Goal: Check status

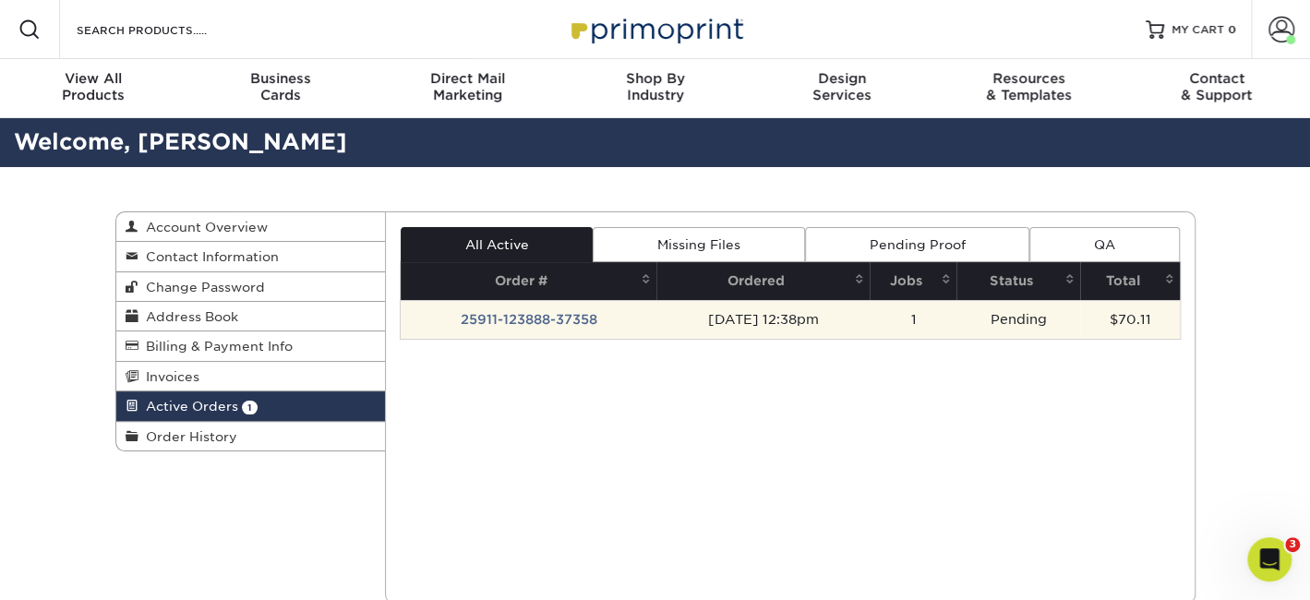
click at [526, 316] on td "25911-123888-37358" at bounding box center [529, 319] width 256 height 39
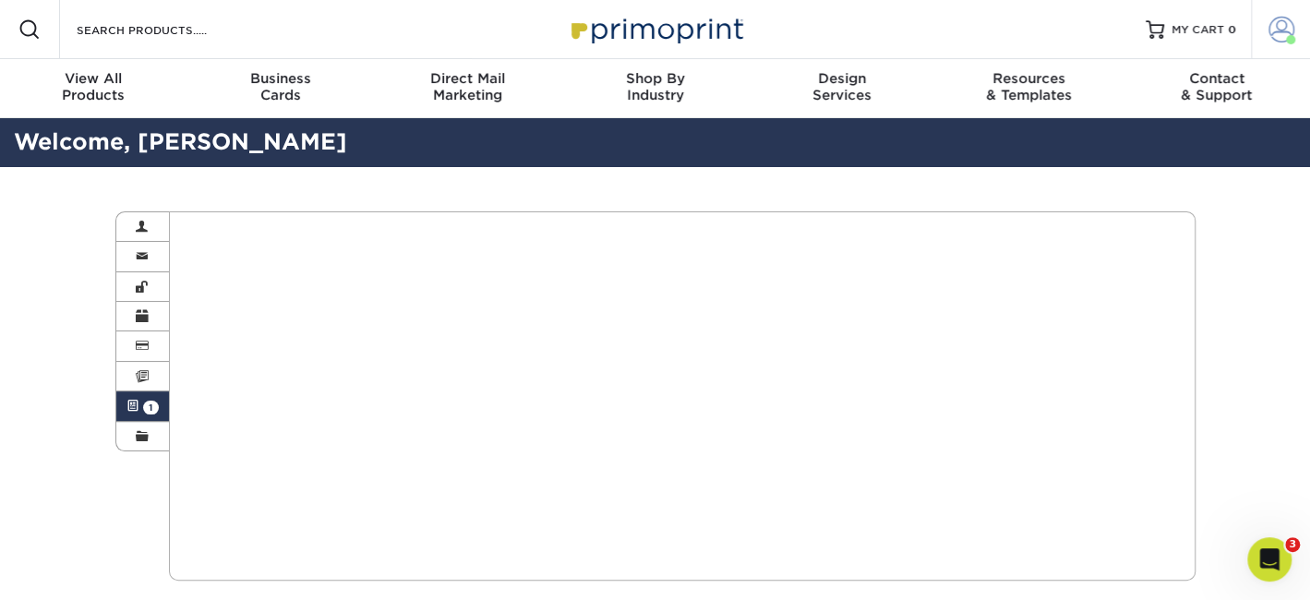
click at [1276, 27] on span at bounding box center [1282, 30] width 26 height 26
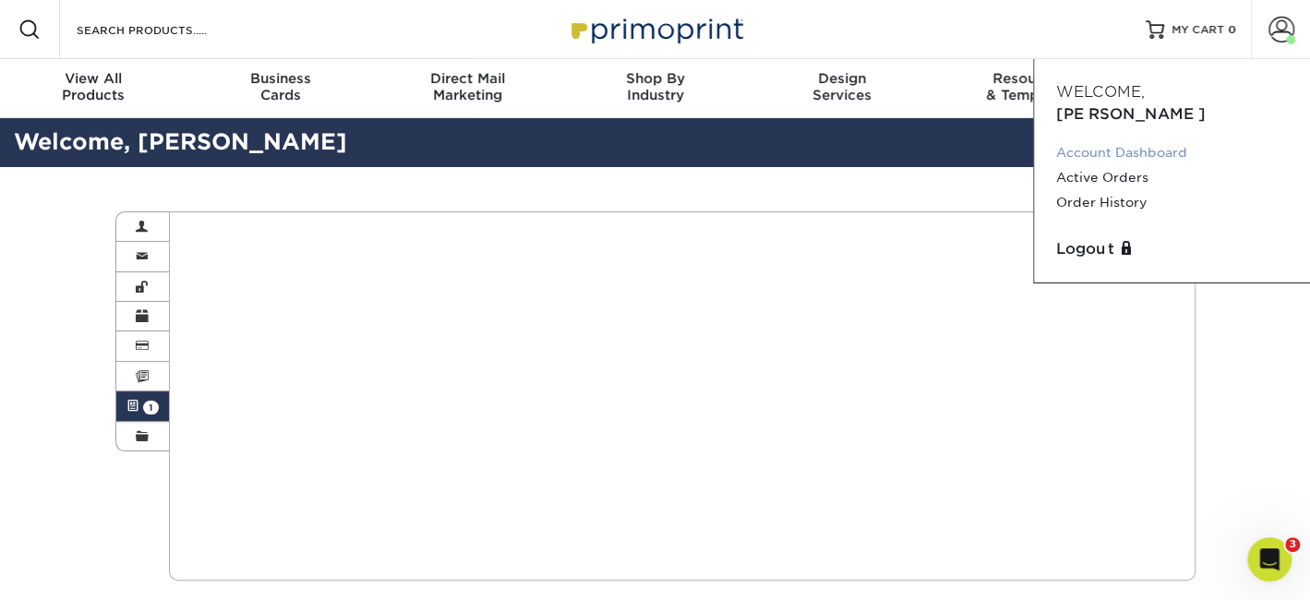
click at [1128, 140] on link "Account Dashboard" at bounding box center [1172, 152] width 232 height 25
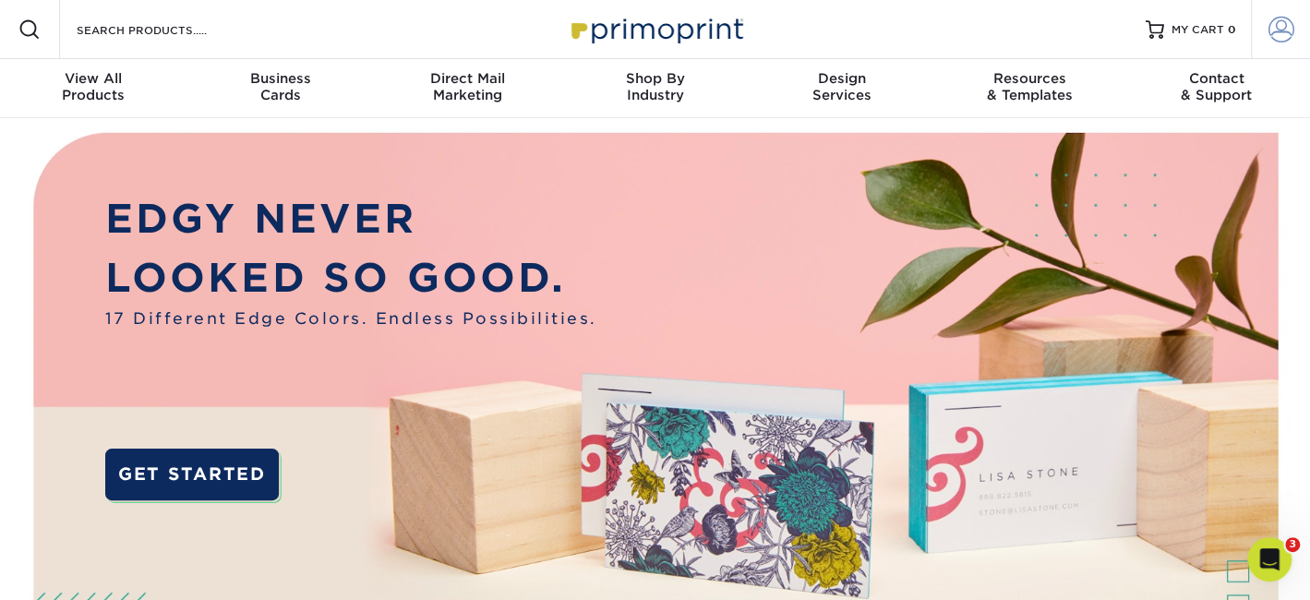
click at [1273, 31] on span at bounding box center [1282, 30] width 26 height 26
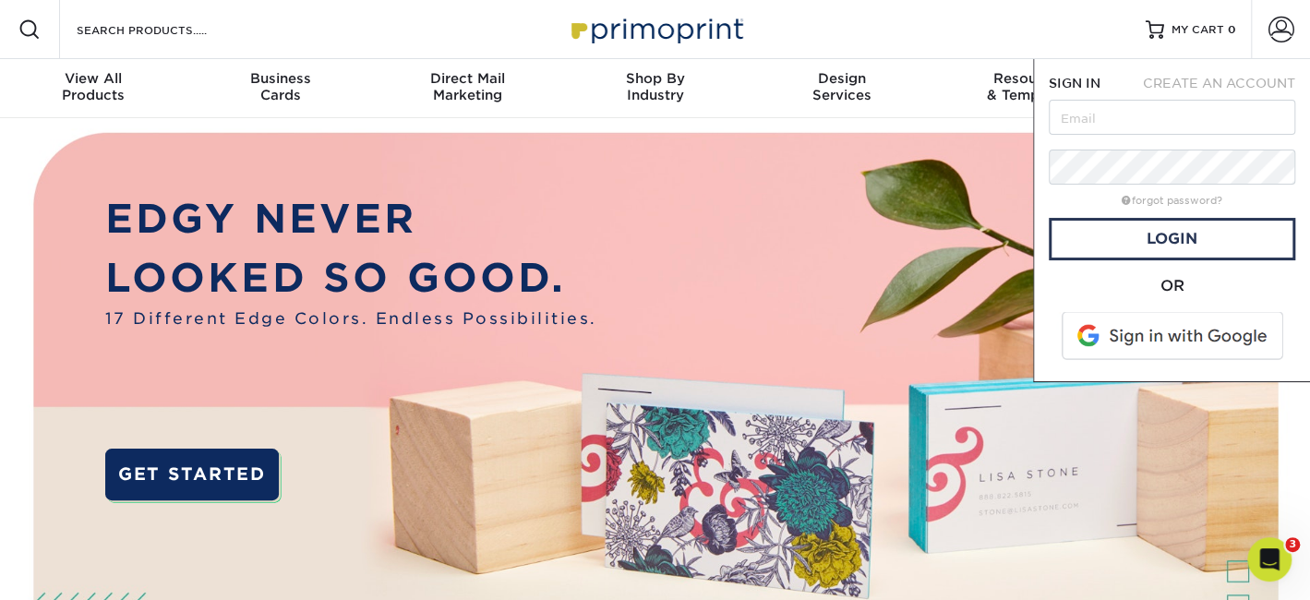
click at [1180, 334] on span at bounding box center [1173, 336] width 235 height 48
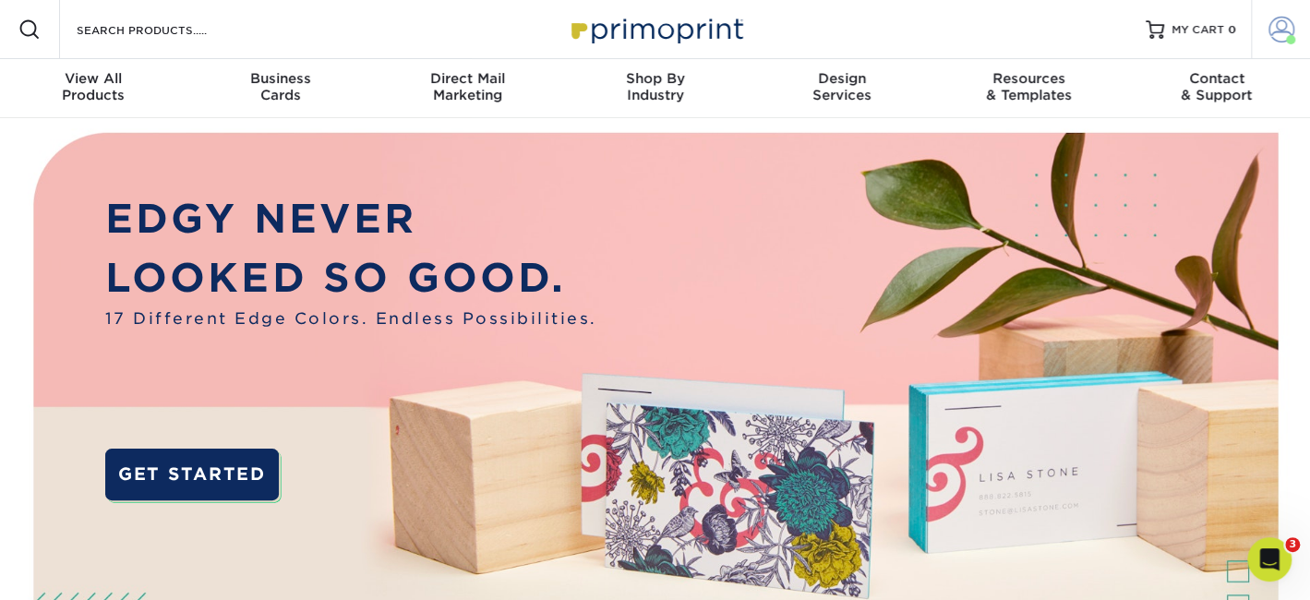
click at [1279, 24] on span at bounding box center [1282, 30] width 26 height 26
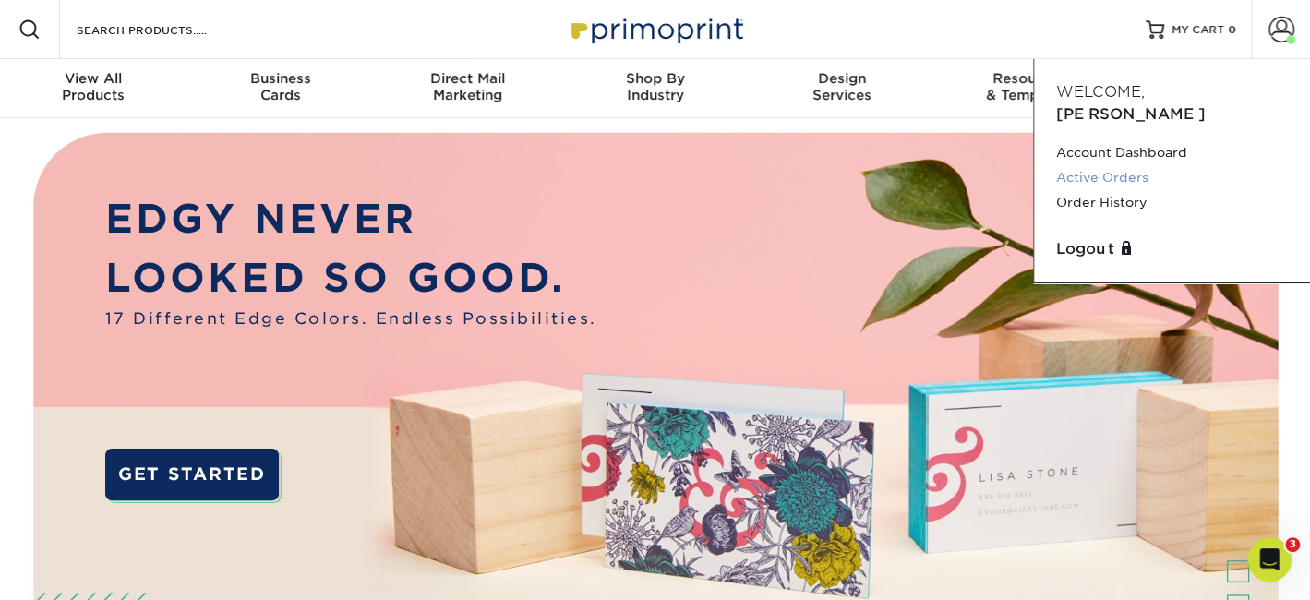
click at [1128, 165] on link "Active Orders" at bounding box center [1172, 177] width 232 height 25
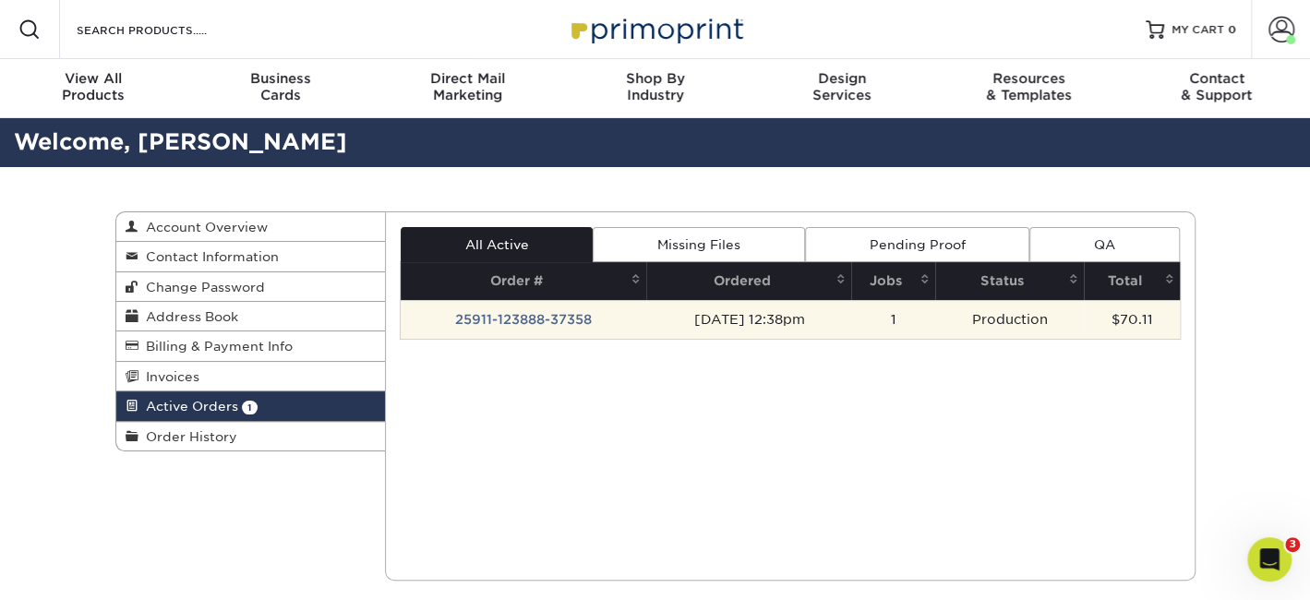
click at [559, 313] on td "25911-123888-37358" at bounding box center [524, 319] width 246 height 39
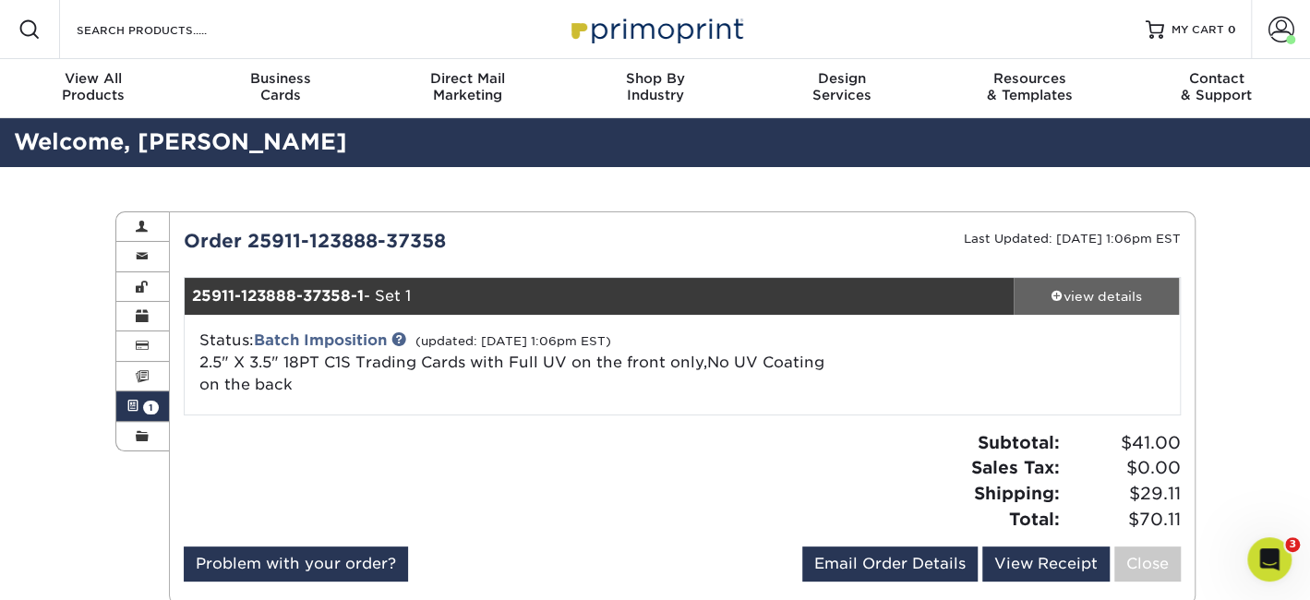
click at [1072, 294] on div "view details" at bounding box center [1097, 296] width 166 height 18
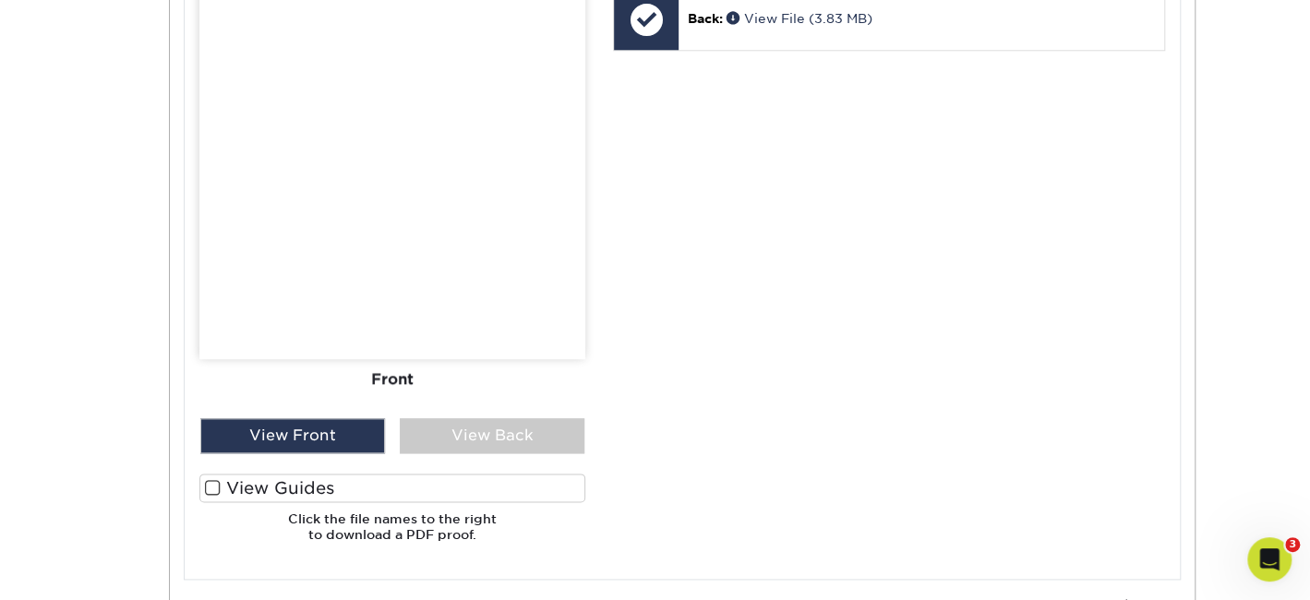
scroll to position [1077, 0]
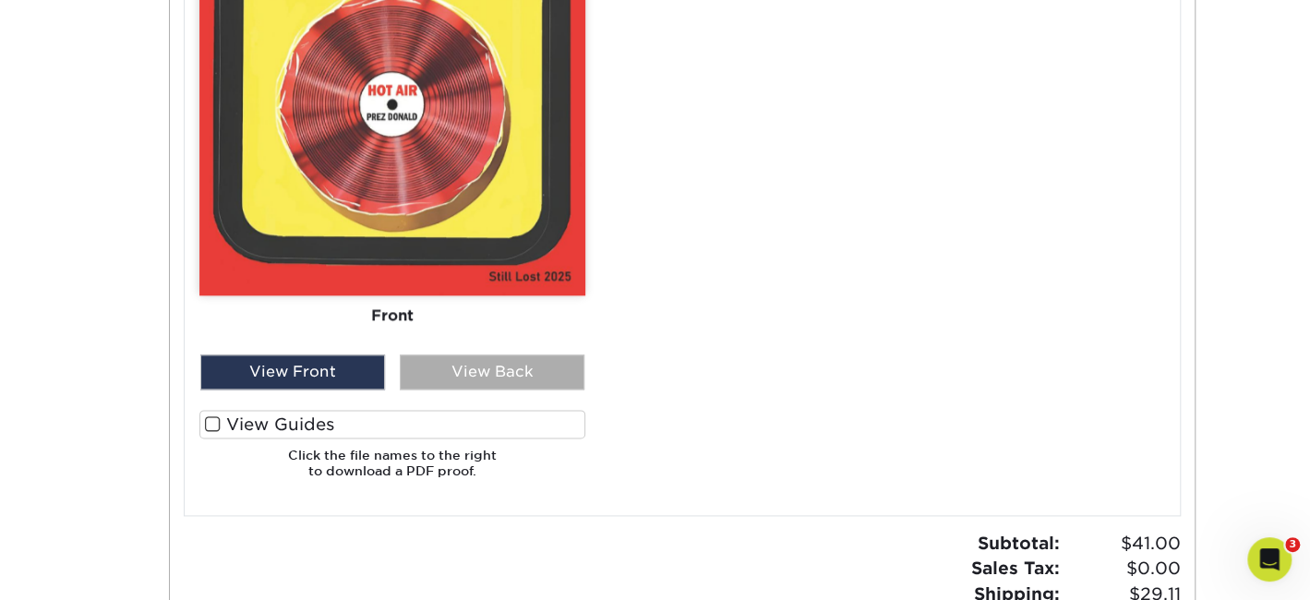
click at [529, 368] on div "View Back" at bounding box center [492, 372] width 185 height 35
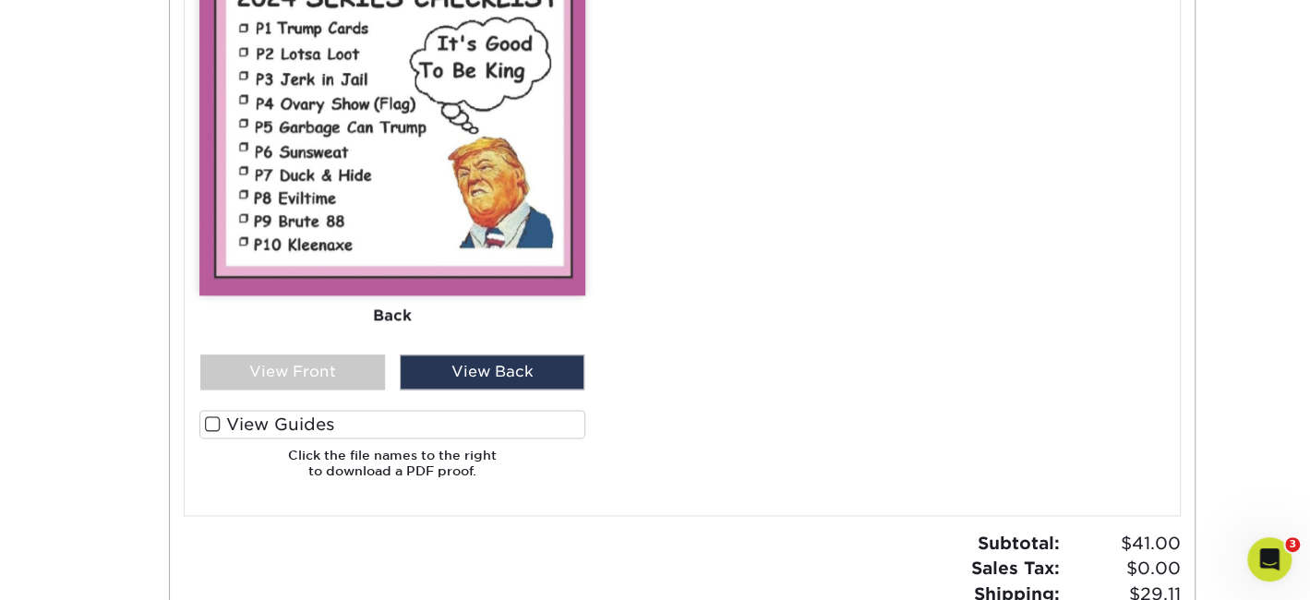
click at [210, 420] on span at bounding box center [213, 425] width 16 height 18
click at [0, 0] on input "View Guides" at bounding box center [0, 0] width 0 height 0
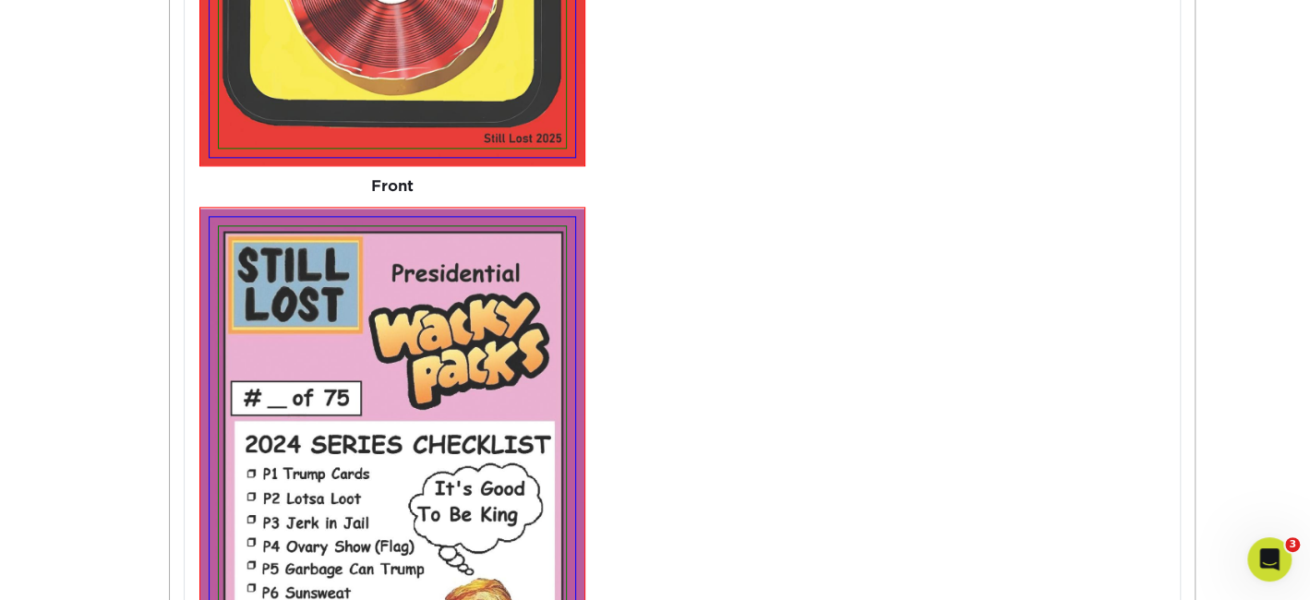
scroll to position [1421, 0]
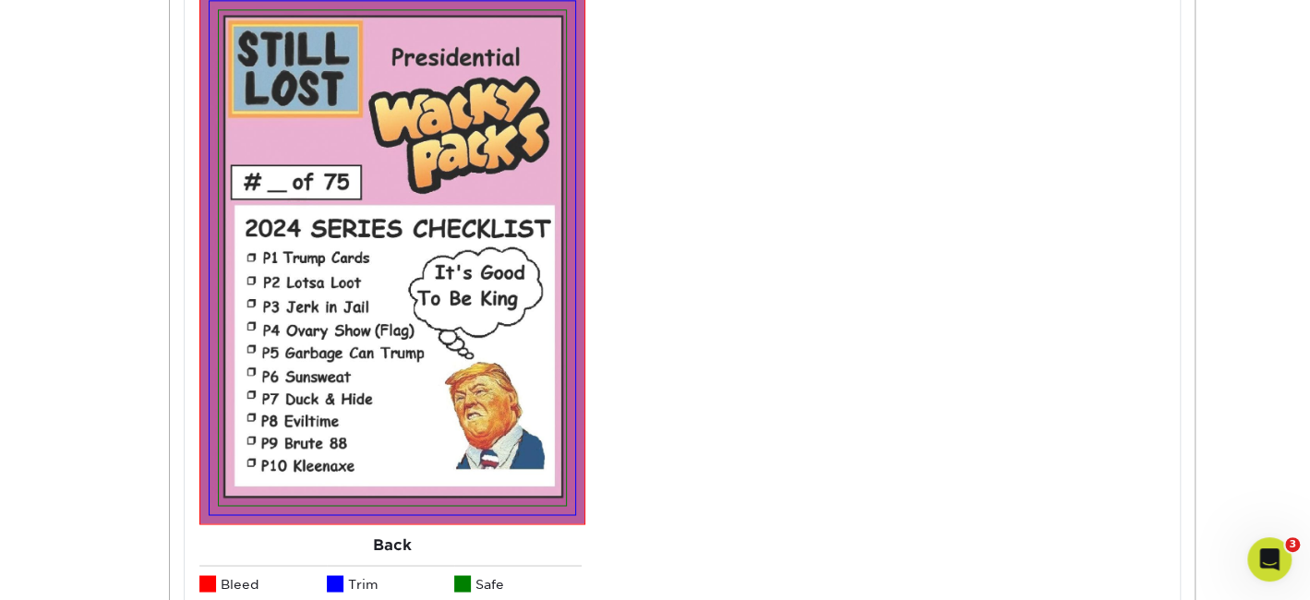
click at [657, 247] on div "Your files including bleed should be: 3.625 " x 2.625 " *Additional bleed or cr…" at bounding box center [888, 59] width 579 height 1285
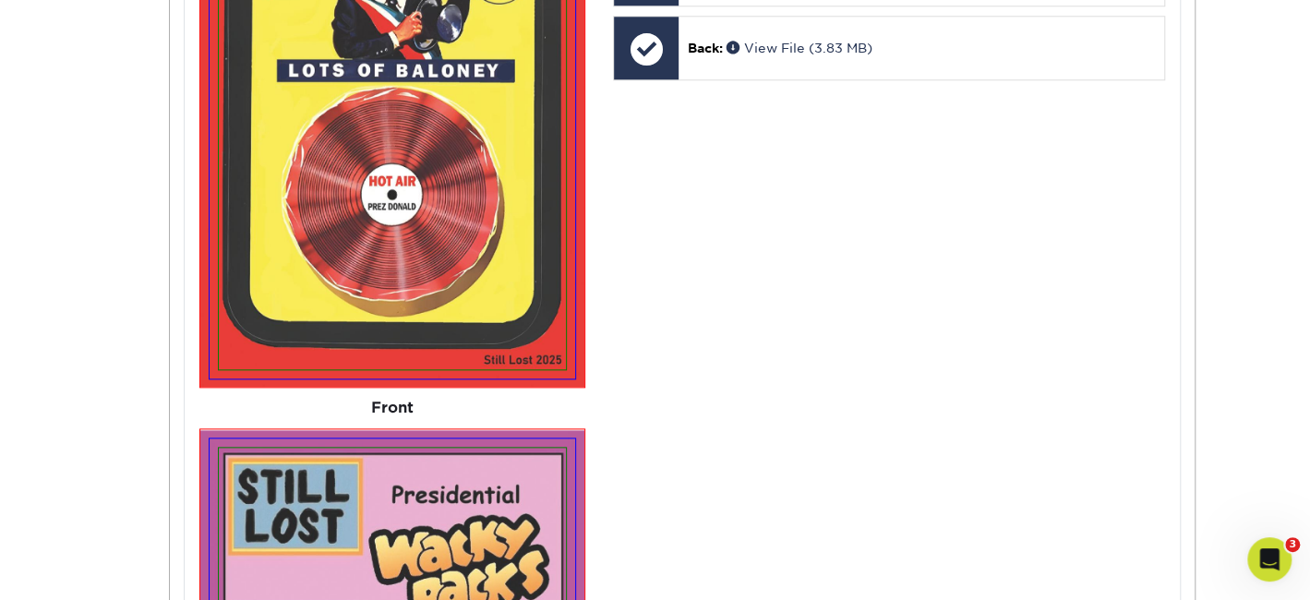
scroll to position [775, 0]
